Goal: Obtain resource: Download file/media

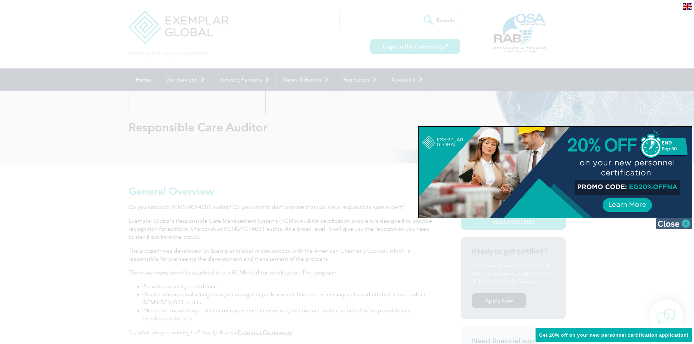
click at [685, 224] on img at bounding box center [674, 223] width 36 height 11
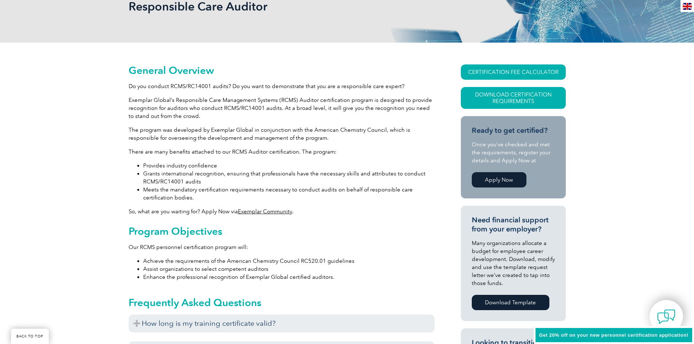
scroll to position [109, 0]
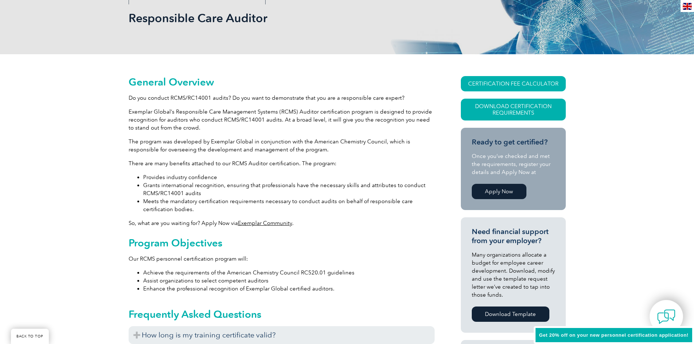
click at [201, 240] on h2 "Program Objectives" at bounding box center [282, 243] width 306 height 12
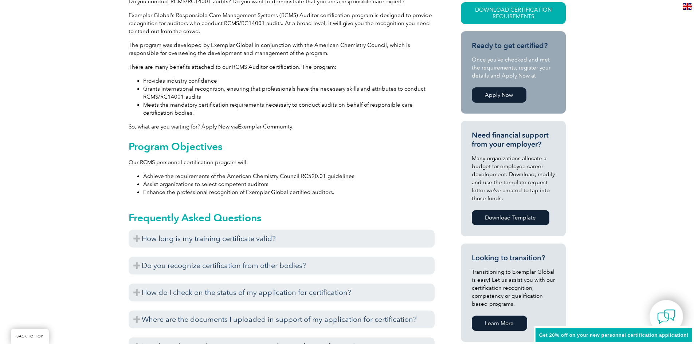
scroll to position [219, 0]
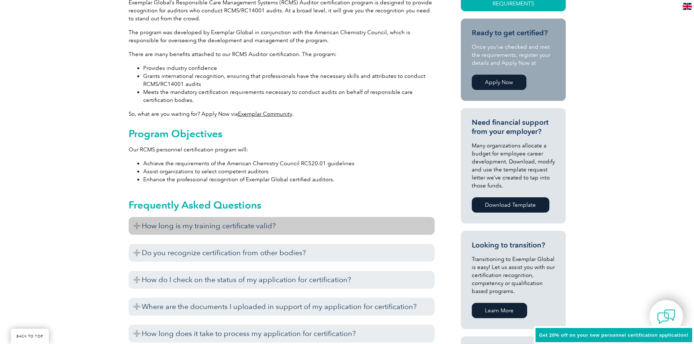
click at [194, 227] on h3 "How long is my training certificate valid?" at bounding box center [282, 226] width 306 height 18
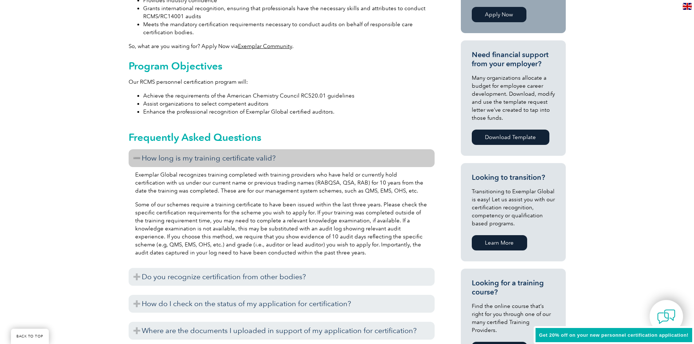
scroll to position [292, 0]
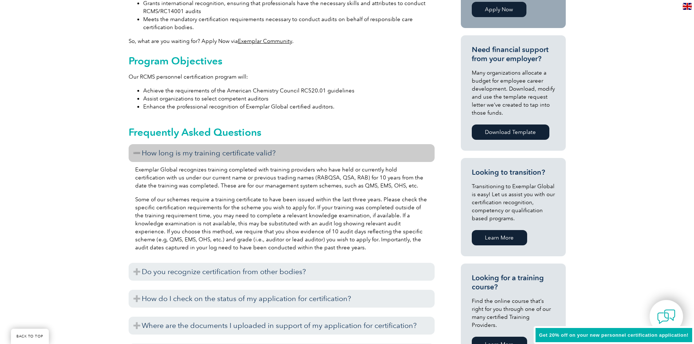
click at [145, 152] on h3 "How long is my training certificate valid?" at bounding box center [282, 153] width 306 height 18
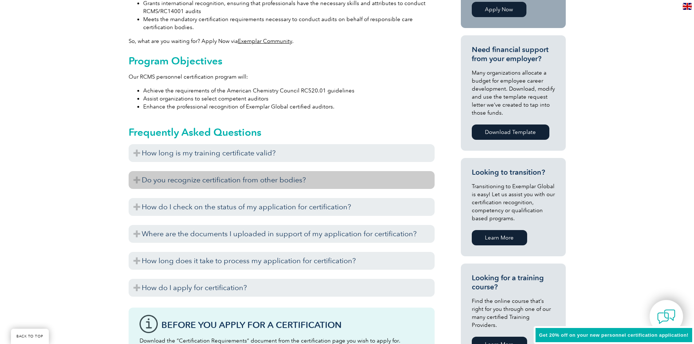
click at [185, 180] on h3 "Do you recognize certification from other bodies?" at bounding box center [282, 180] width 306 height 18
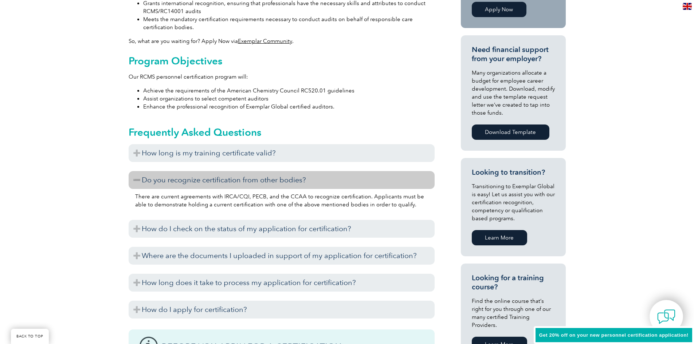
click at [341, 182] on h3 "Do you recognize certification from other bodies?" at bounding box center [282, 180] width 306 height 18
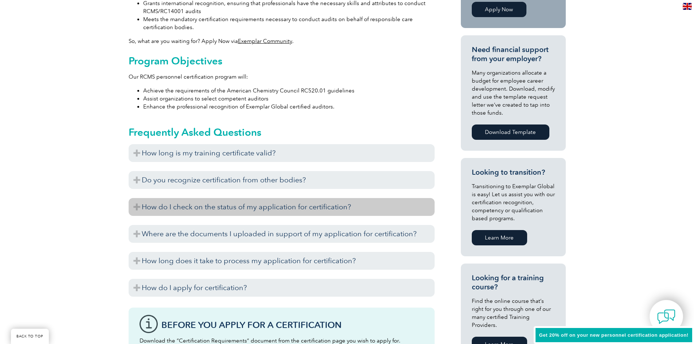
click at [304, 207] on h3 "How do I check on the status of my application for certification?" at bounding box center [282, 207] width 306 height 18
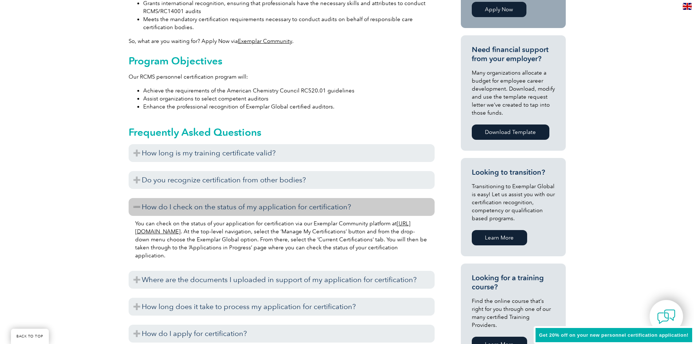
click at [328, 207] on h3 "How do I check on the status of my application for certification?" at bounding box center [282, 207] width 306 height 18
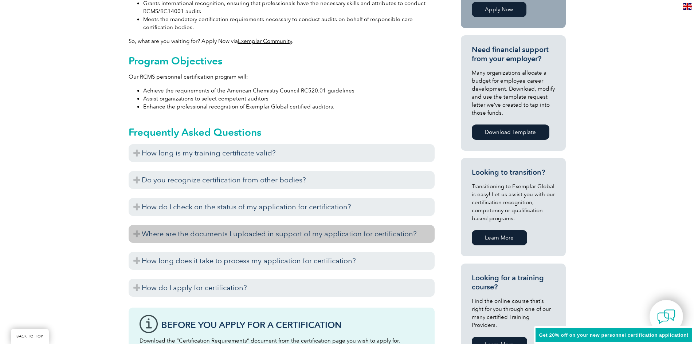
click at [230, 234] on h3 "Where are the documents I uploaded in support of my application for certificati…" at bounding box center [282, 234] width 306 height 18
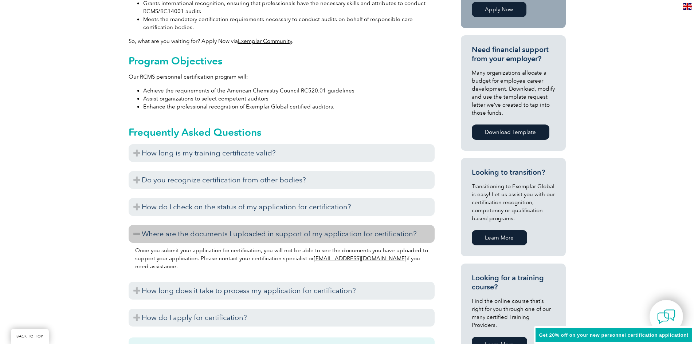
click at [296, 238] on h3 "Where are the documents I uploaded in support of my application for certificati…" at bounding box center [282, 234] width 306 height 18
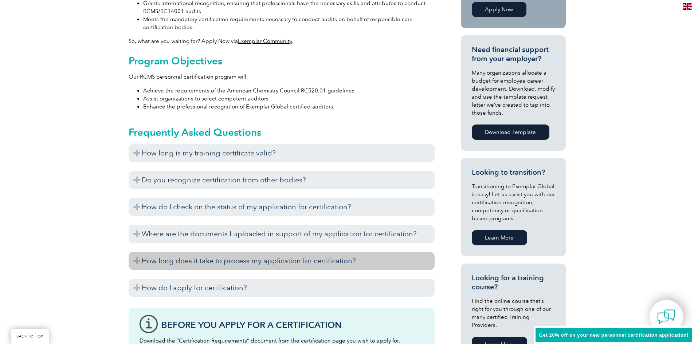
click at [241, 265] on h3 "How long does it take to process my application for certification?" at bounding box center [282, 261] width 306 height 18
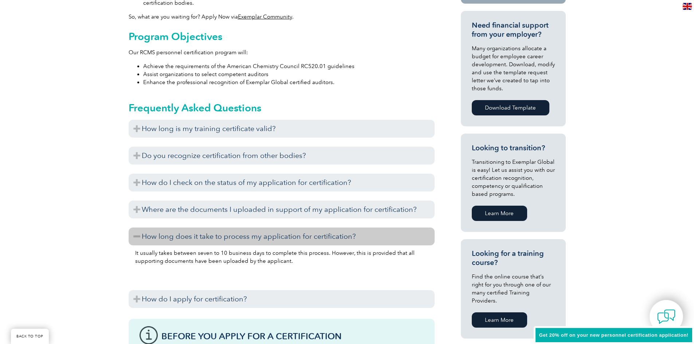
scroll to position [328, 0]
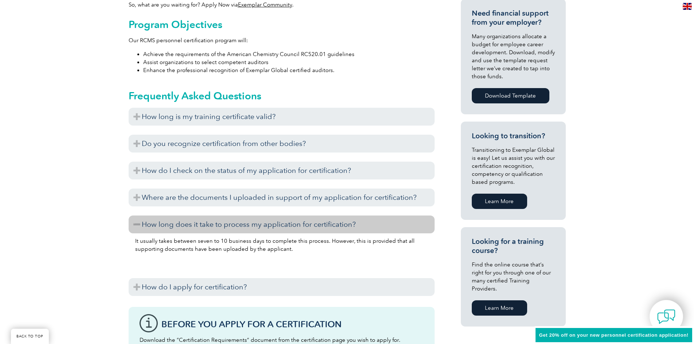
click at [288, 227] on h3 "How long does it take to process my application for certification?" at bounding box center [282, 225] width 306 height 18
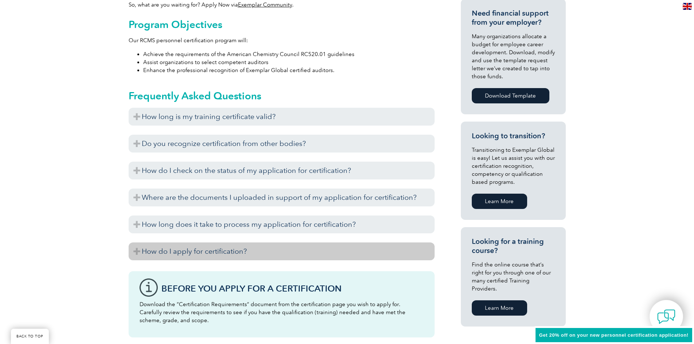
click at [261, 254] on h3 "How do I apply for certification?" at bounding box center [282, 252] width 306 height 18
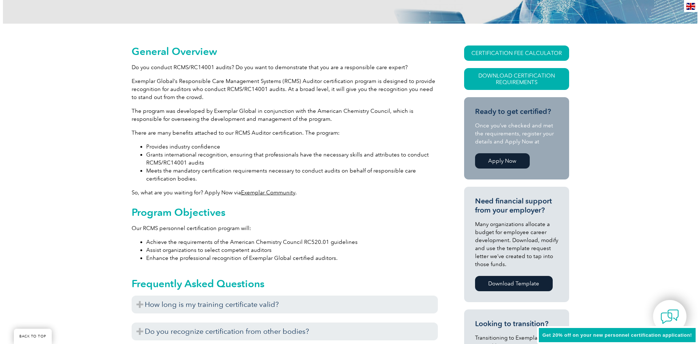
scroll to position [73, 0]
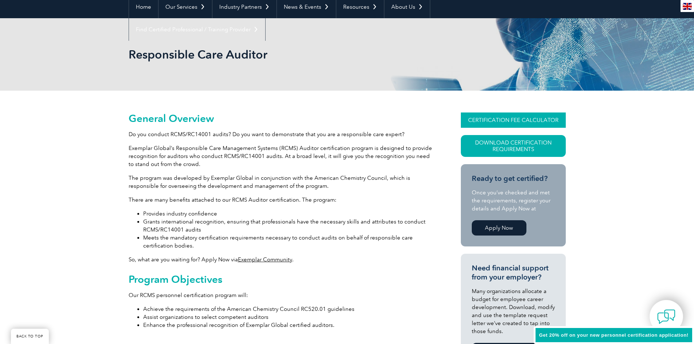
click at [544, 119] on link "CERTIFICATION FEE CALCULATOR" at bounding box center [513, 120] width 105 height 15
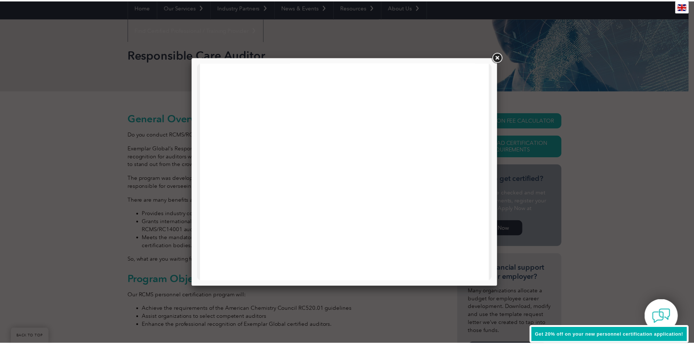
scroll to position [255, 0]
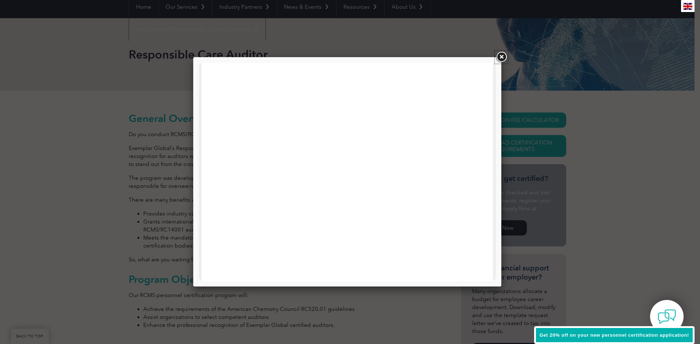
click at [501, 57] on link at bounding box center [501, 57] width 13 height 13
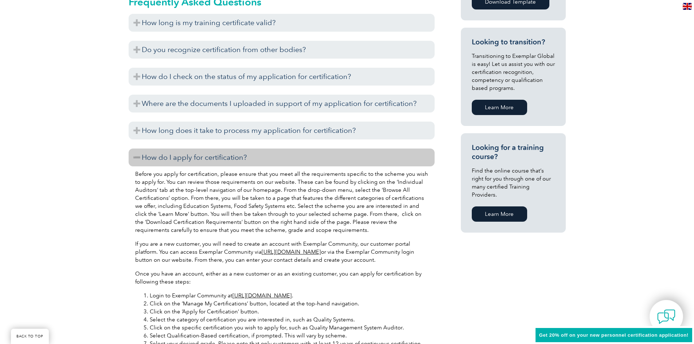
scroll to position [437, 0]
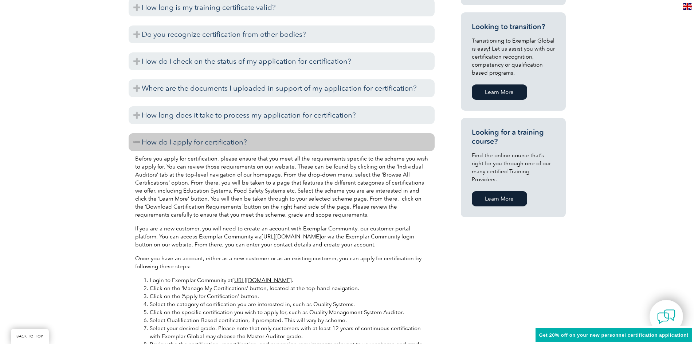
click at [509, 191] on link "Learn More" at bounding box center [499, 198] width 55 height 15
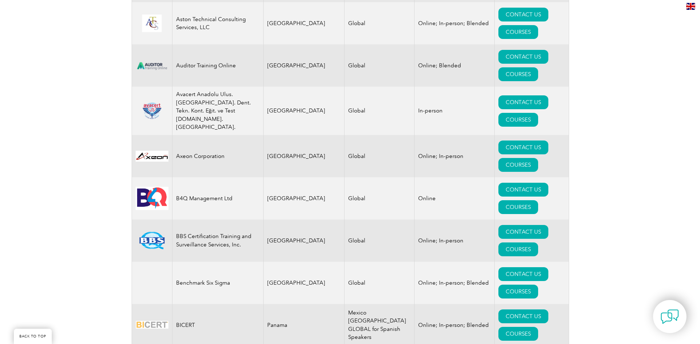
scroll to position [1193, 0]
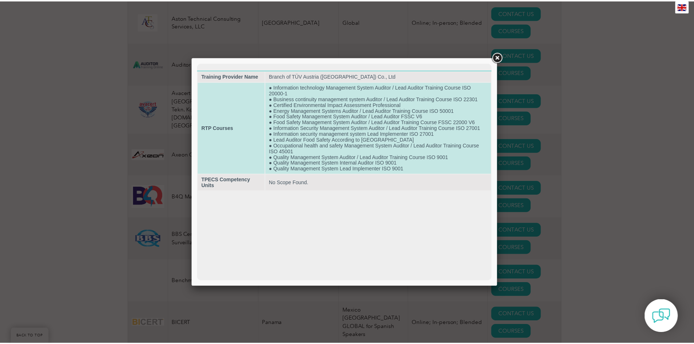
scroll to position [0, 0]
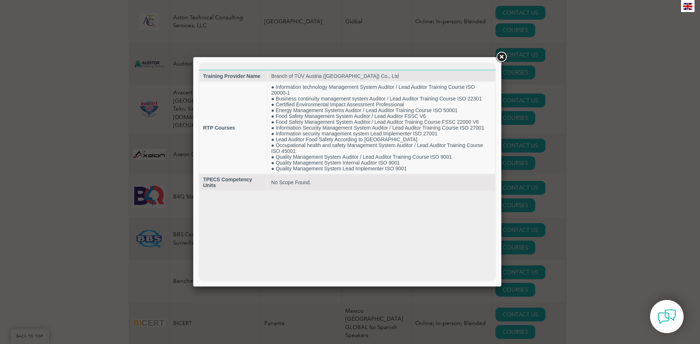
click at [500, 55] on link at bounding box center [501, 57] width 13 height 13
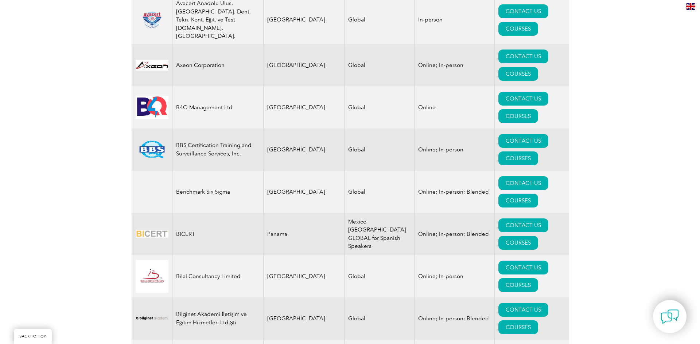
scroll to position [1302, 0]
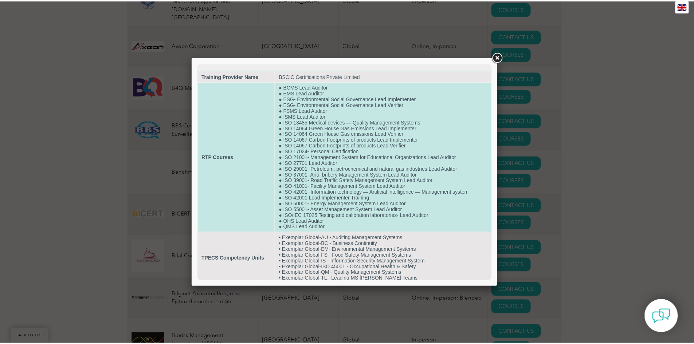
scroll to position [3, 0]
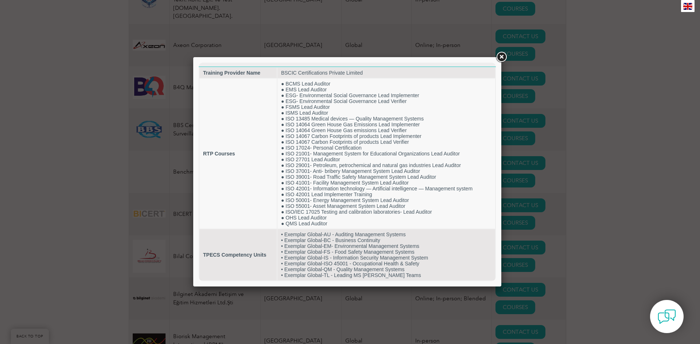
click at [505, 56] on link at bounding box center [501, 57] width 13 height 13
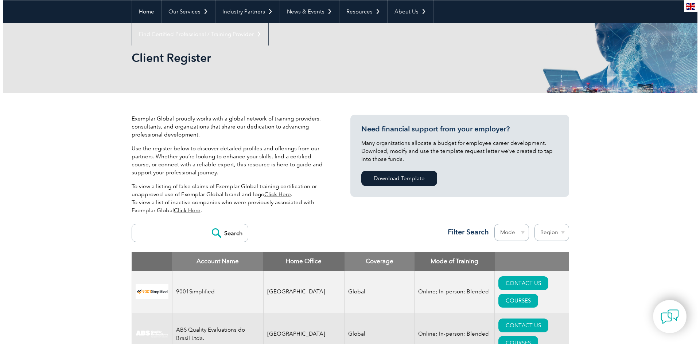
scroll to position [146, 0]
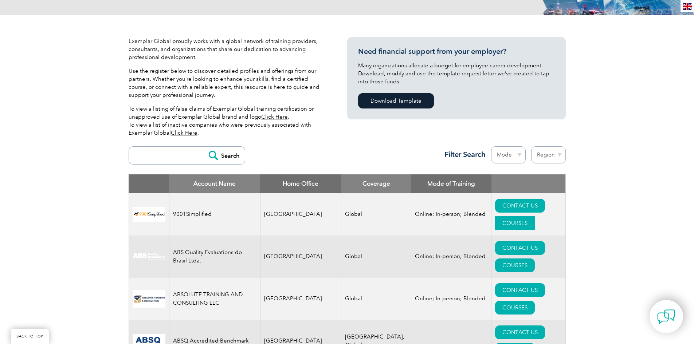
click at [535, 217] on link "COURSES" at bounding box center [515, 224] width 40 height 14
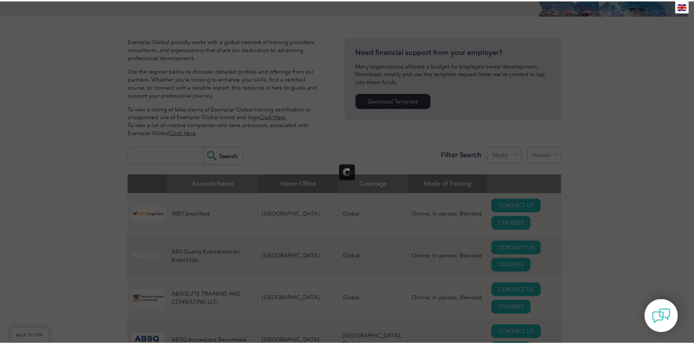
scroll to position [0, 0]
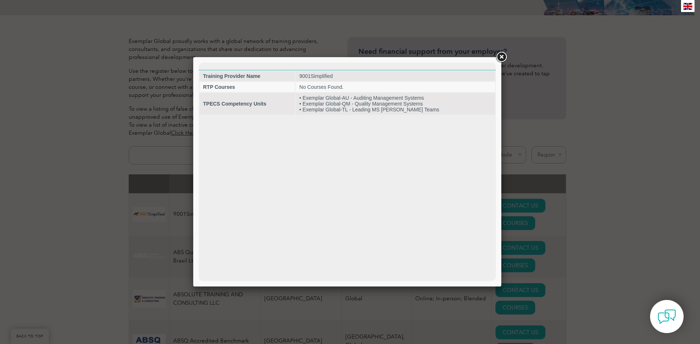
click at [501, 54] on link at bounding box center [501, 57] width 13 height 13
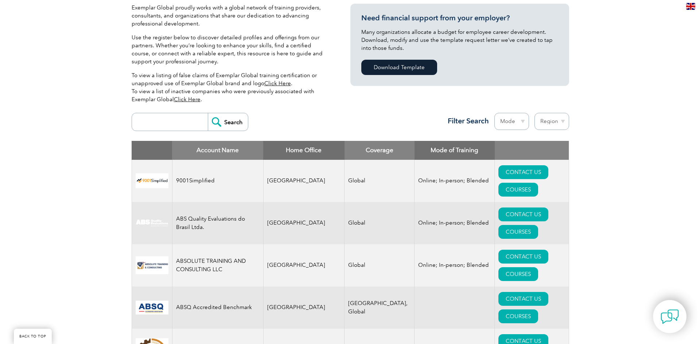
scroll to position [255, 0]
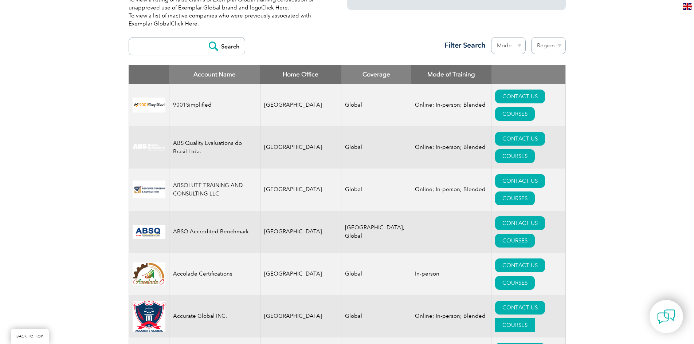
click at [535, 319] on link "COURSES" at bounding box center [515, 326] width 40 height 14
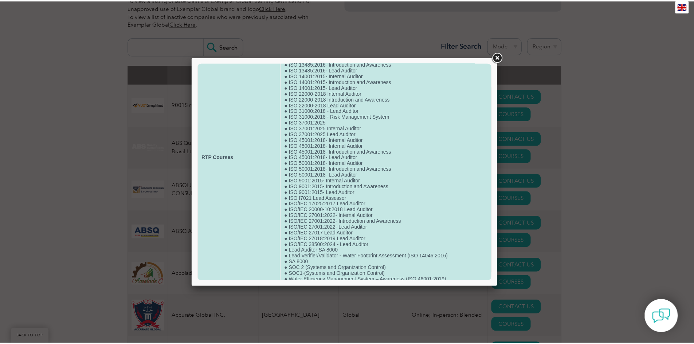
scroll to position [102, 0]
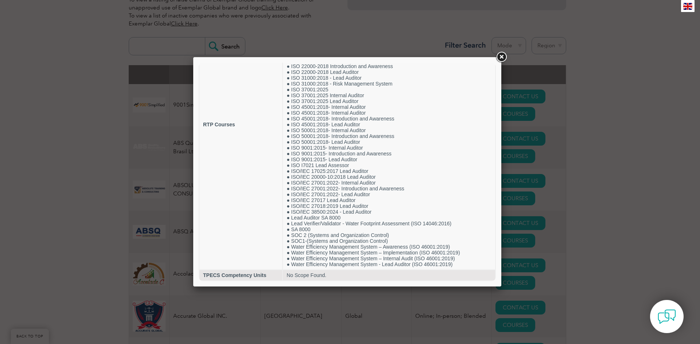
click at [502, 58] on link at bounding box center [501, 57] width 13 height 13
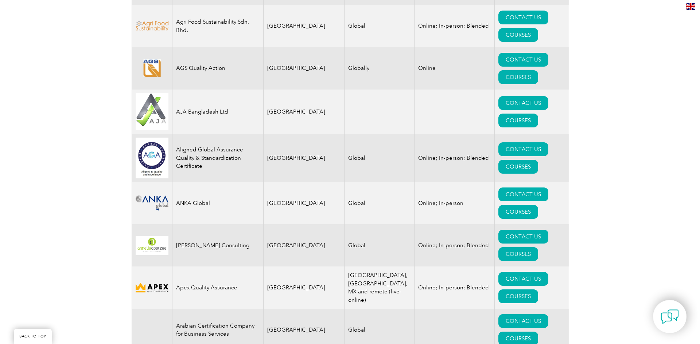
scroll to position [766, 0]
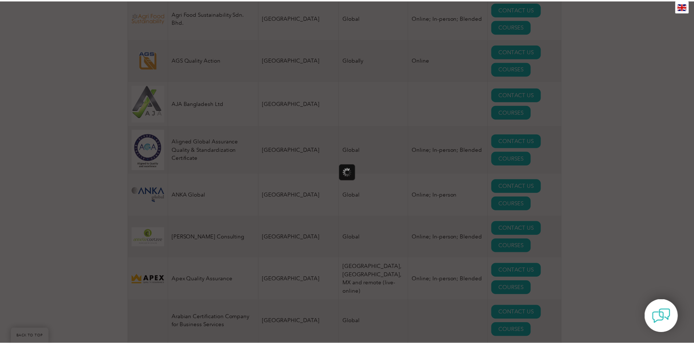
scroll to position [0, 0]
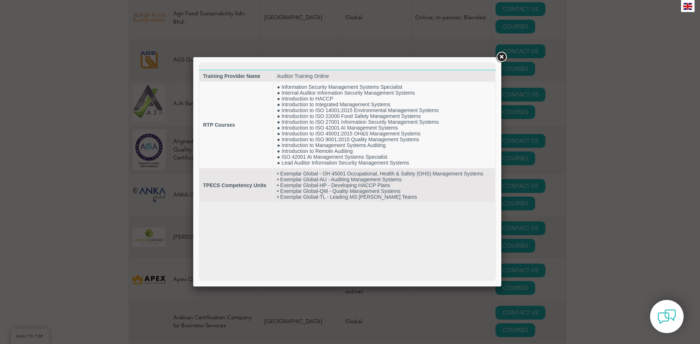
click at [501, 55] on link at bounding box center [501, 57] width 13 height 13
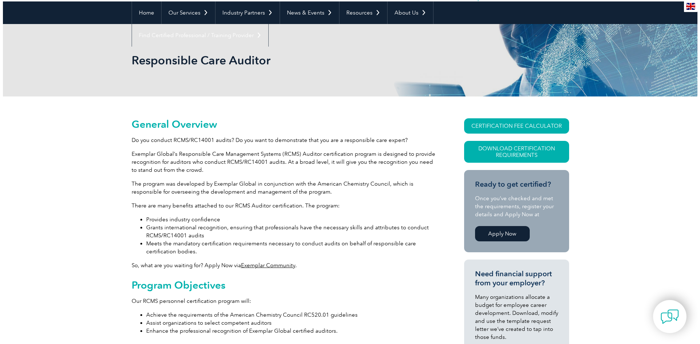
scroll to position [73, 0]
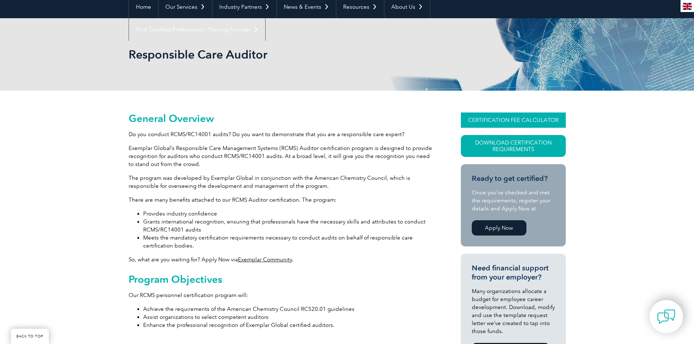
click at [542, 113] on link "CERTIFICATION FEE CALCULATOR" at bounding box center [513, 120] width 105 height 15
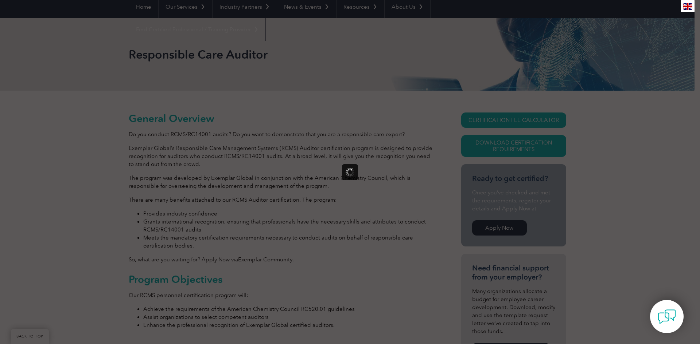
scroll to position [0, 0]
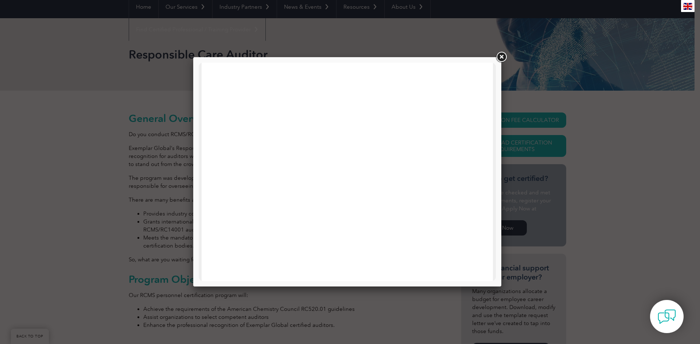
click at [502, 57] on link at bounding box center [501, 57] width 13 height 13
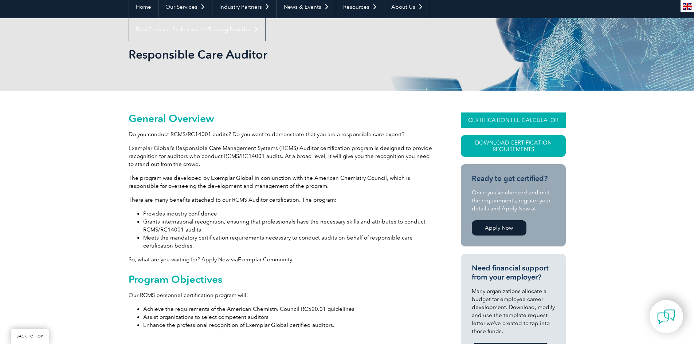
click at [513, 123] on link "CERTIFICATION FEE CALCULATOR" at bounding box center [513, 120] width 105 height 15
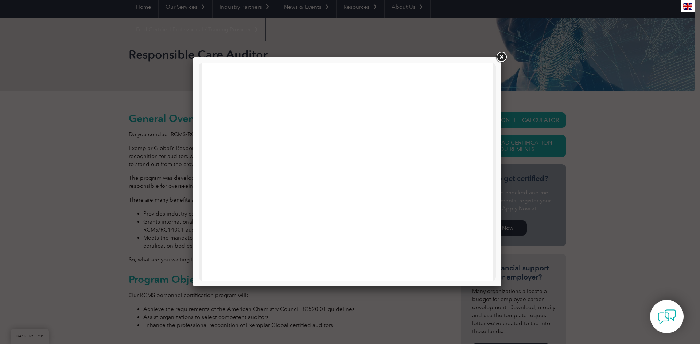
click at [632, 100] on div at bounding box center [350, 172] width 700 height 344
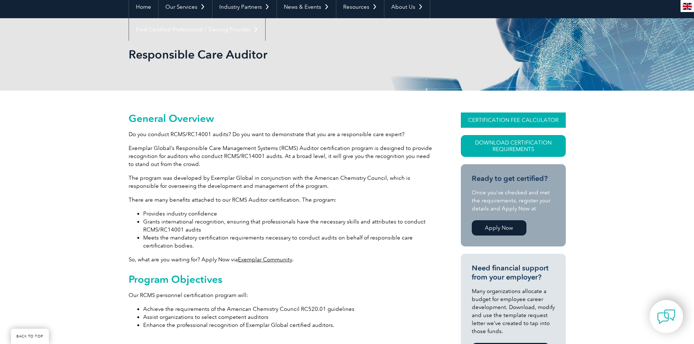
click at [536, 117] on link "CERTIFICATION FEE CALCULATOR" at bounding box center [513, 120] width 105 height 15
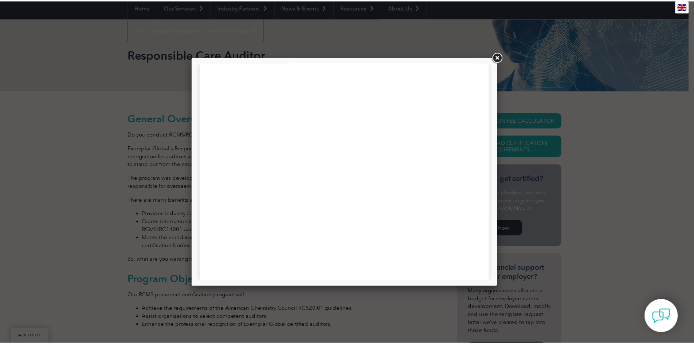
scroll to position [348, 0]
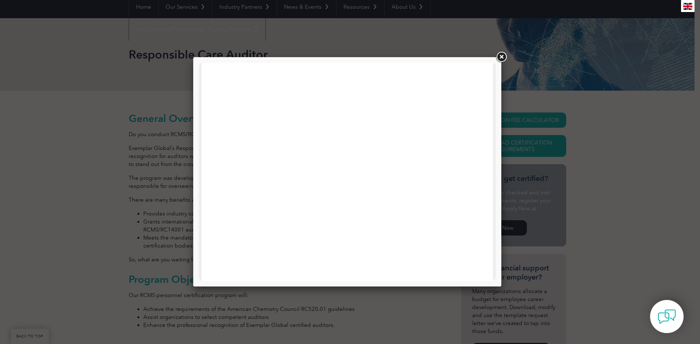
click at [504, 58] on link at bounding box center [501, 57] width 13 height 13
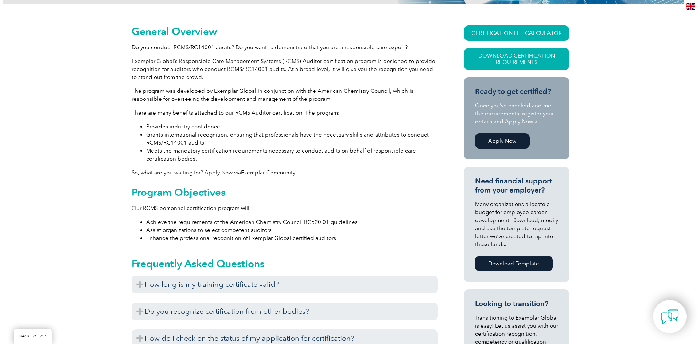
scroll to position [182, 0]
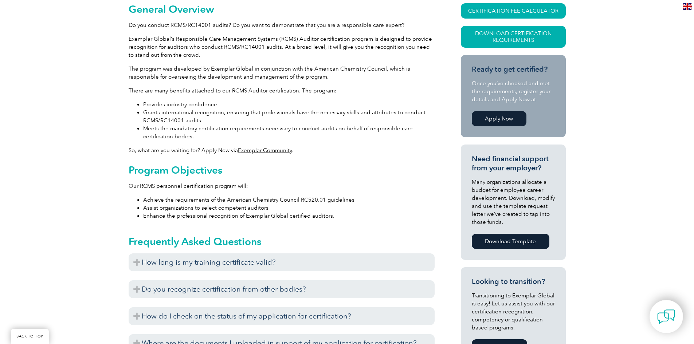
click at [280, 151] on link "Exemplar Community" at bounding box center [265, 150] width 54 height 7
click at [509, 34] on link "Download Certification Requirements" at bounding box center [513, 37] width 105 height 22
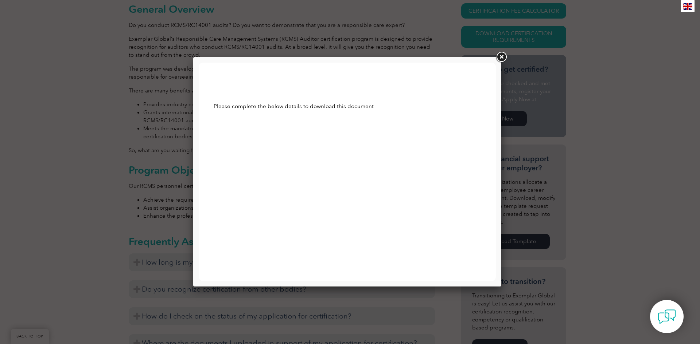
scroll to position [0, 0]
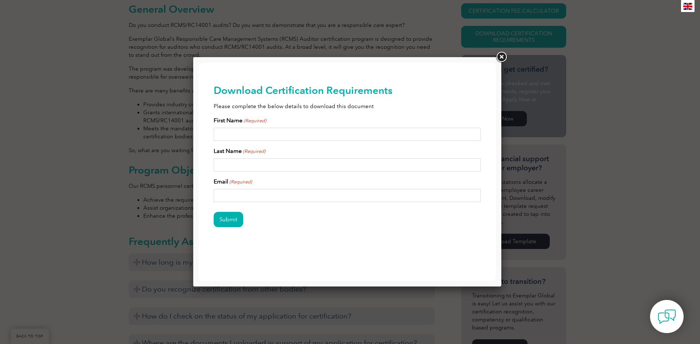
click at [319, 138] on input "First Name (Required)" at bounding box center [348, 134] width 268 height 13
type input "Ashik"
click at [352, 168] on input "Last Name (Required)" at bounding box center [348, 165] width 268 height 13
type input "Ahamed"
click at [332, 200] on input "Email (Required)" at bounding box center [348, 195] width 268 height 13
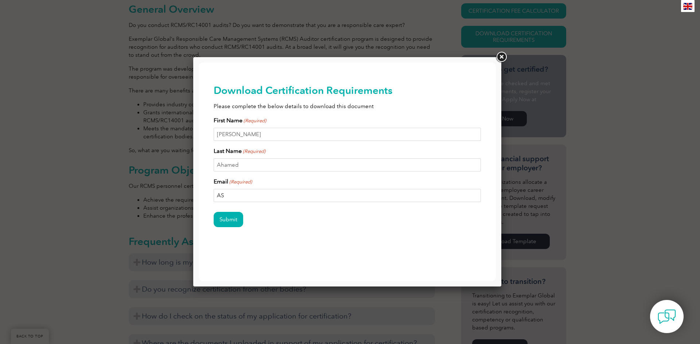
type input "A"
type input "ashikahamedvalls786@gmail.com"
click at [230, 222] on input "Submit" at bounding box center [229, 219] width 30 height 15
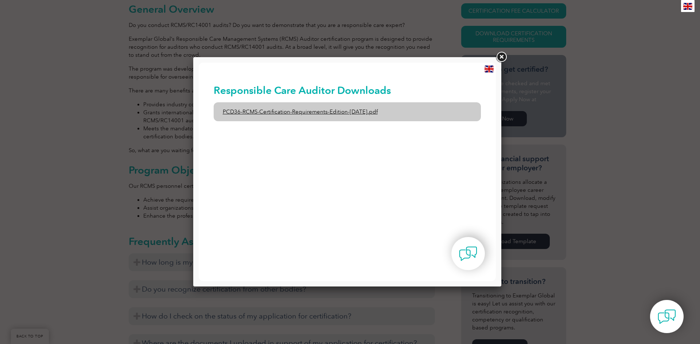
click at [337, 110] on link "PCD36-RCMS-Certification-Requirements-Edition-1-June-2020.pdf" at bounding box center [348, 111] width 268 height 19
